Goal: Transaction & Acquisition: Obtain resource

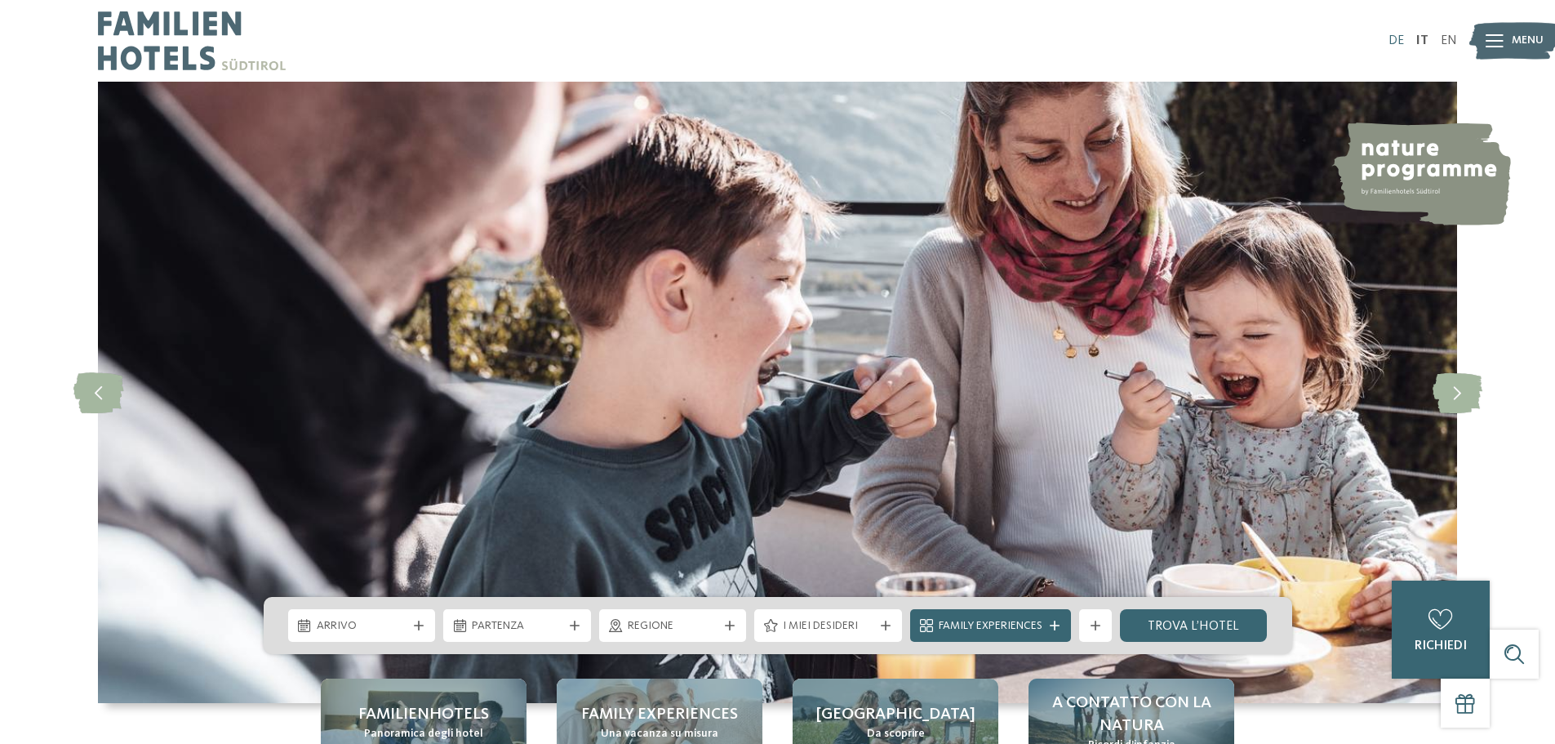
click at [1396, 36] on link "DE" at bounding box center [1397, 40] width 16 height 13
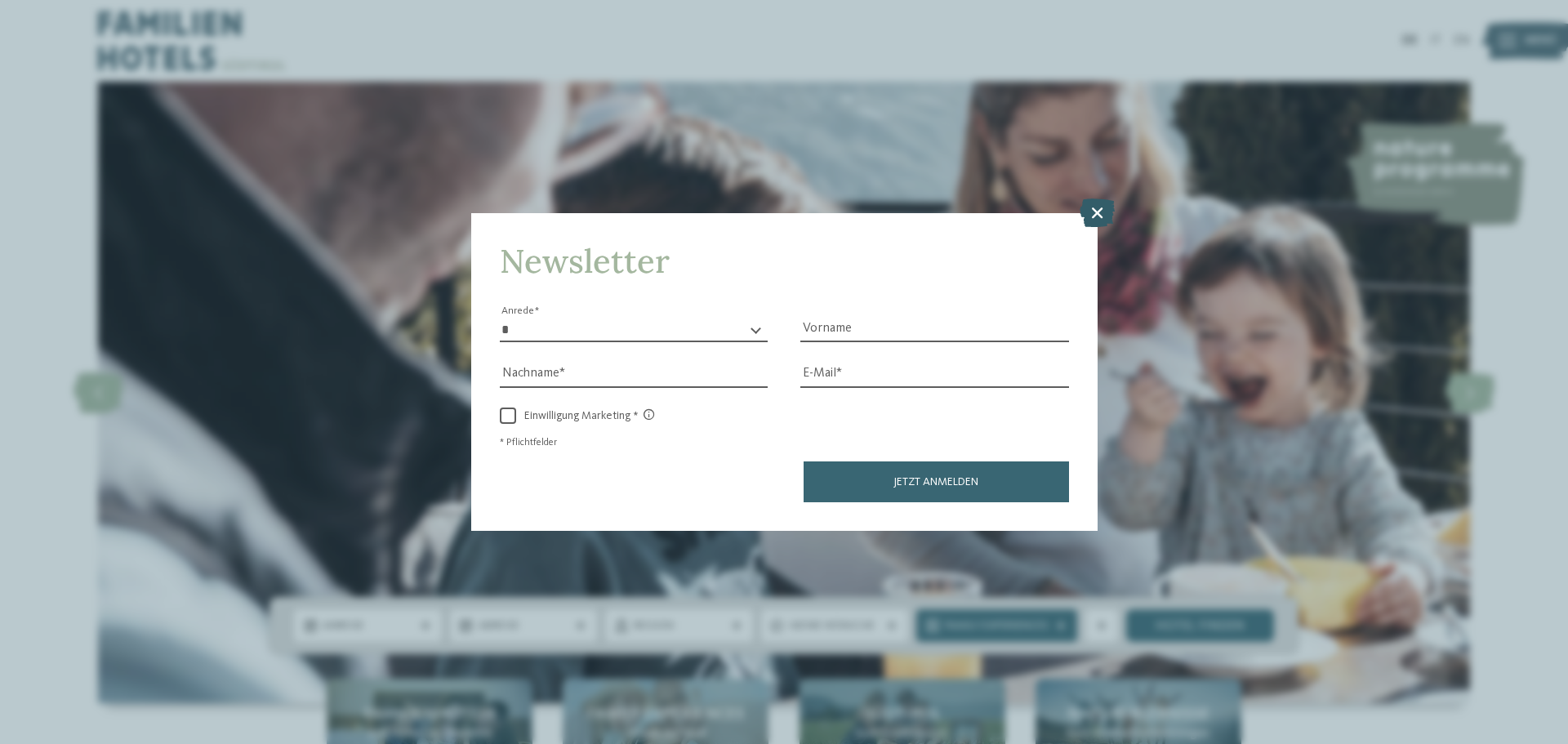
click at [1089, 221] on icon at bounding box center [1096, 212] width 35 height 29
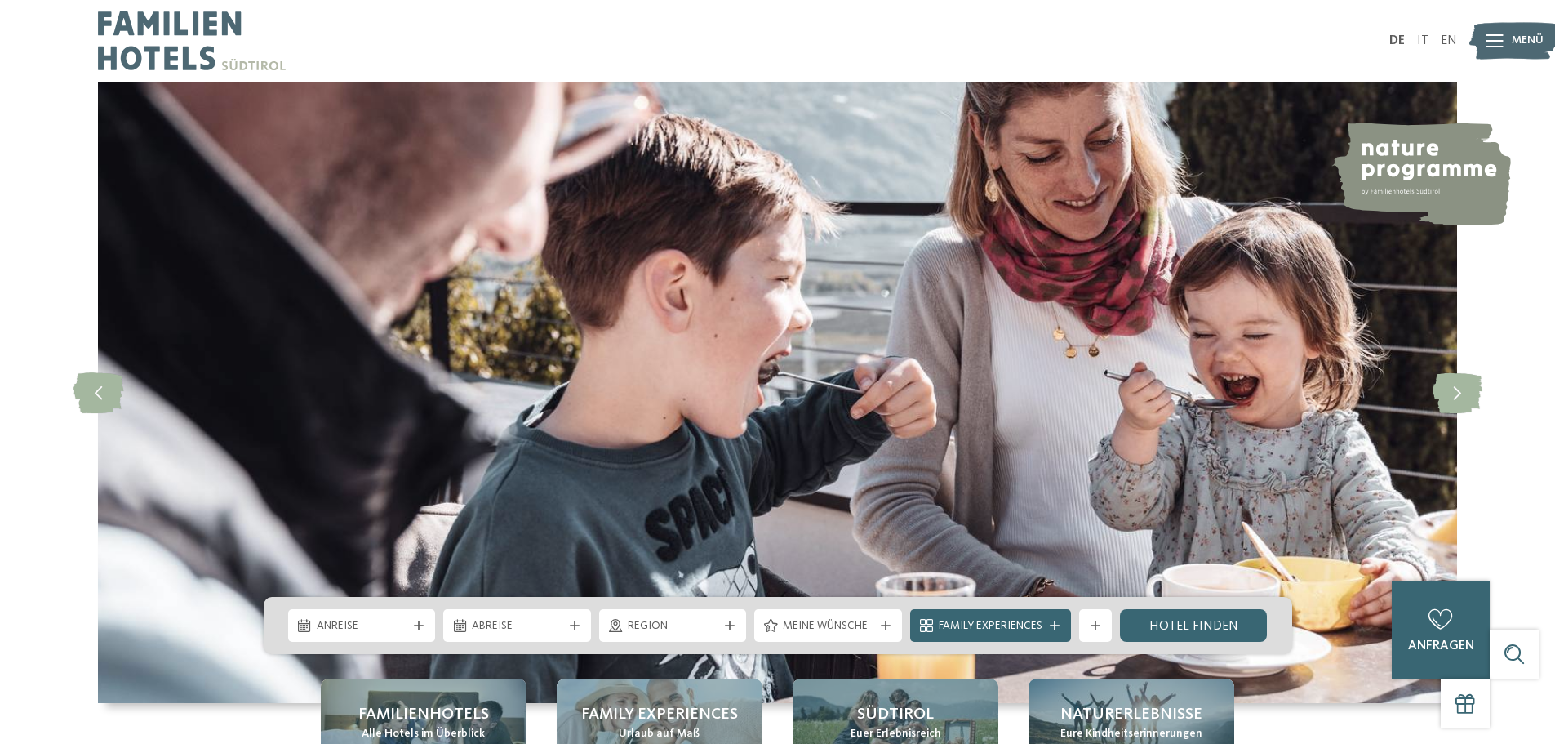
click at [1493, 30] on div at bounding box center [1495, 40] width 18 height 41
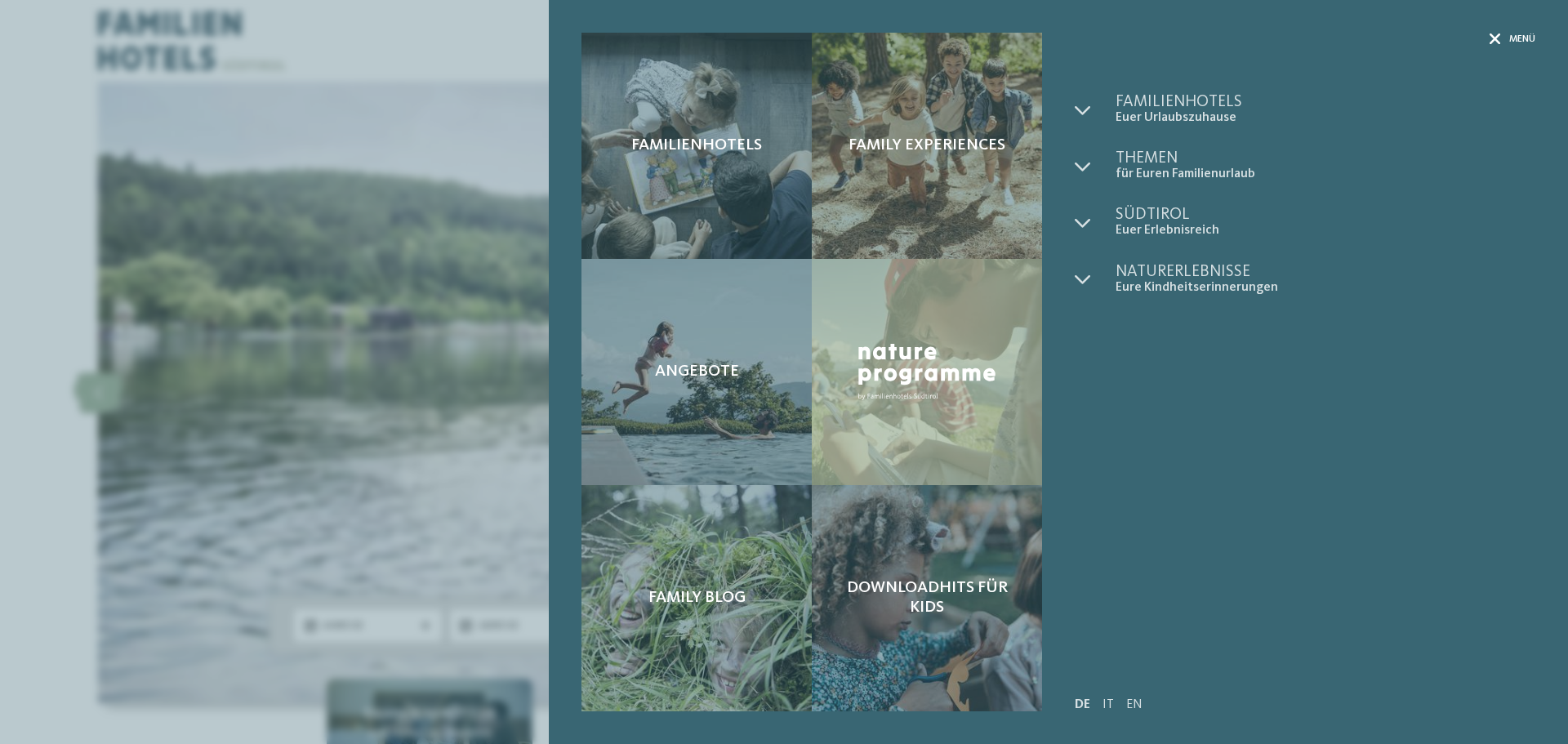
click at [1518, 39] on span "Menü" at bounding box center [1522, 40] width 26 height 14
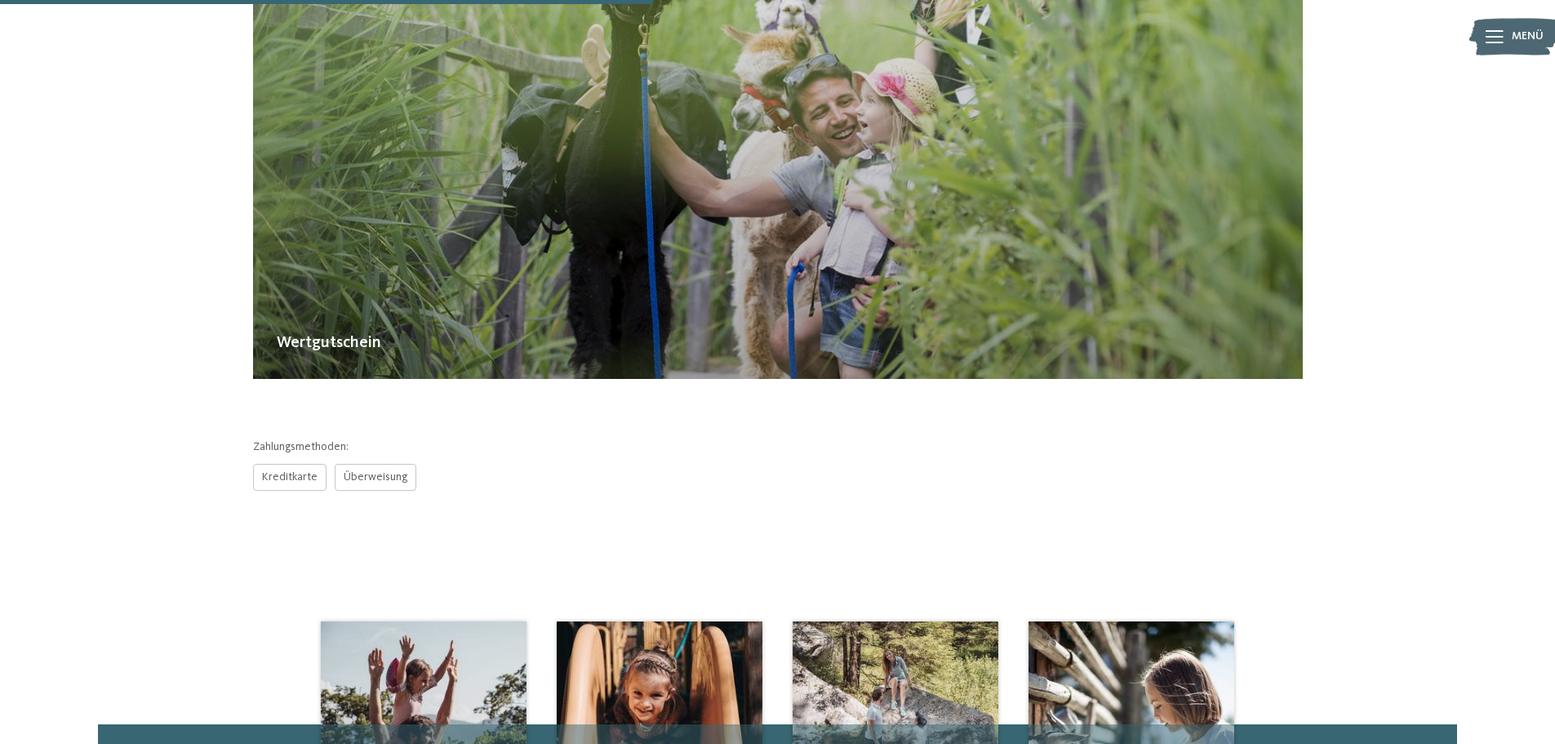
scroll to position [408, 0]
